Goal: Navigation & Orientation: Find specific page/section

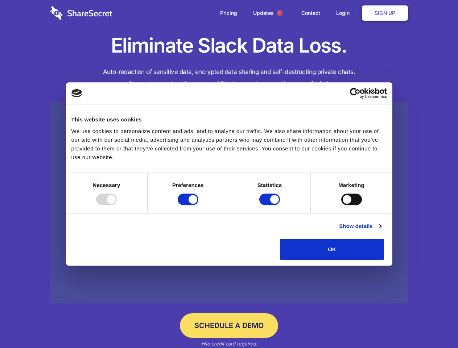
click at [117, 205] on div at bounding box center [106, 200] width 21 height 12
click at [198, 205] on input "Preferences" at bounding box center [188, 200] width 21 height 12
checkbox input "false"
click at [270, 205] on input "Statistics" at bounding box center [269, 200] width 21 height 12
checkbox input "false"
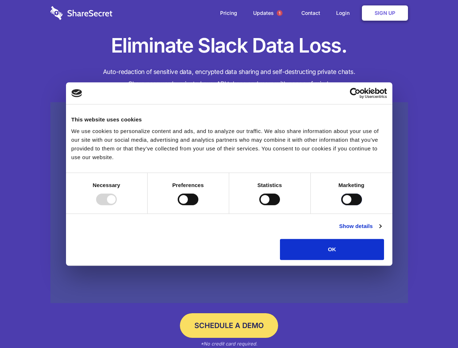
click at [341, 205] on input "Marketing" at bounding box center [351, 200] width 21 height 12
checkbox input "true"
click at [381, 231] on link "Show details" at bounding box center [360, 226] width 42 height 9
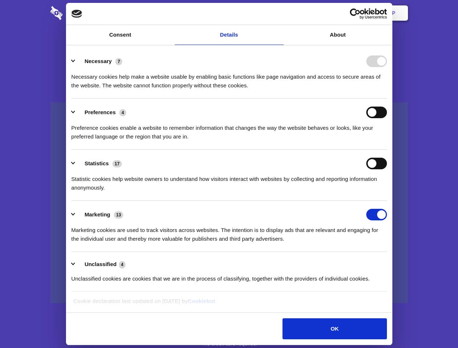
click at [387, 99] on li "Necessary 7 Necessary cookies help make a website usable by enabling basic func…" at bounding box center [228, 72] width 315 height 51
click at [279, 13] on span "1" at bounding box center [280, 13] width 6 height 6
